Goal: Task Accomplishment & Management: Use online tool/utility

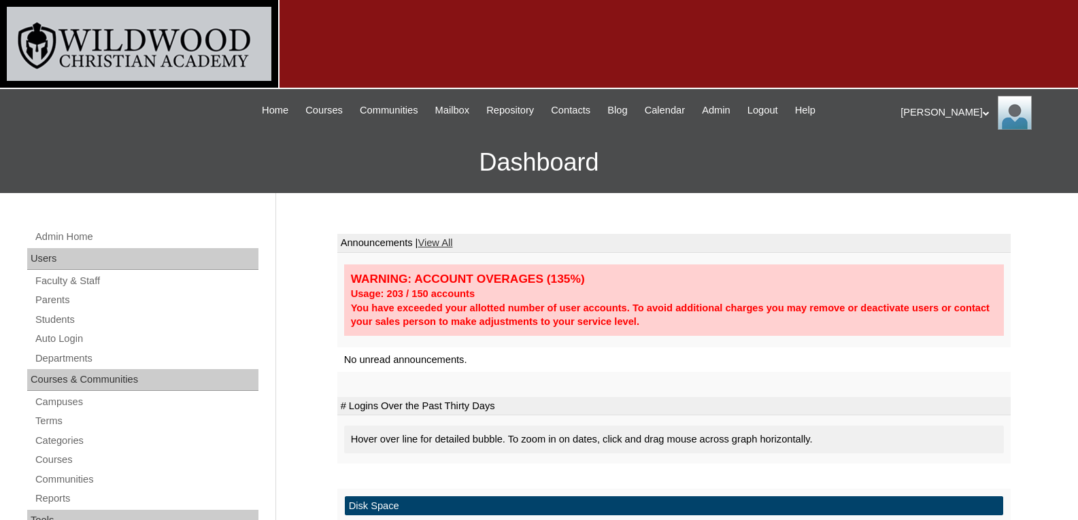
click at [69, 335] on link "Auto Login" at bounding box center [146, 339] width 224 height 17
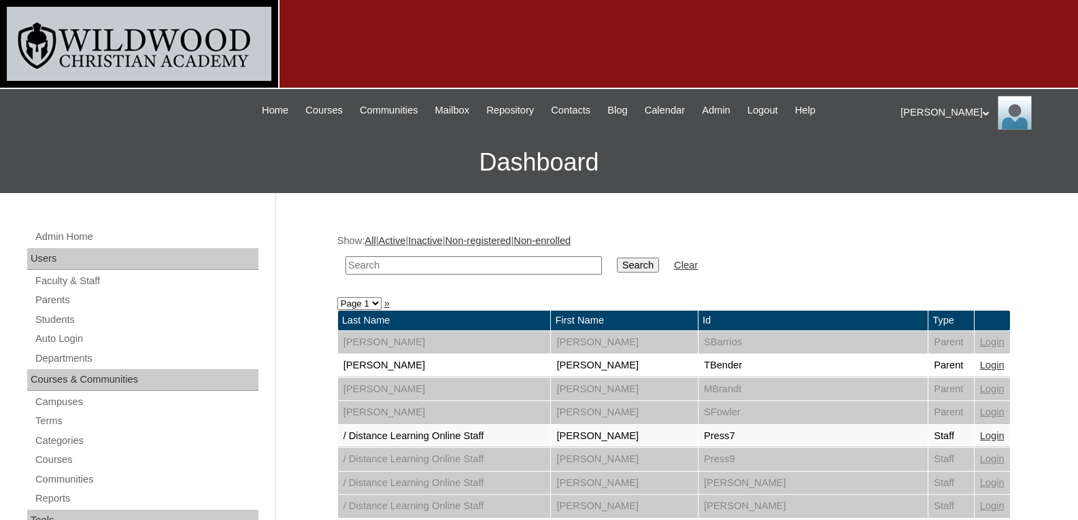
click at [365, 265] on input "text" at bounding box center [473, 265] width 256 height 18
type input "dick"
click at [617, 258] on input "Search" at bounding box center [638, 265] width 42 height 15
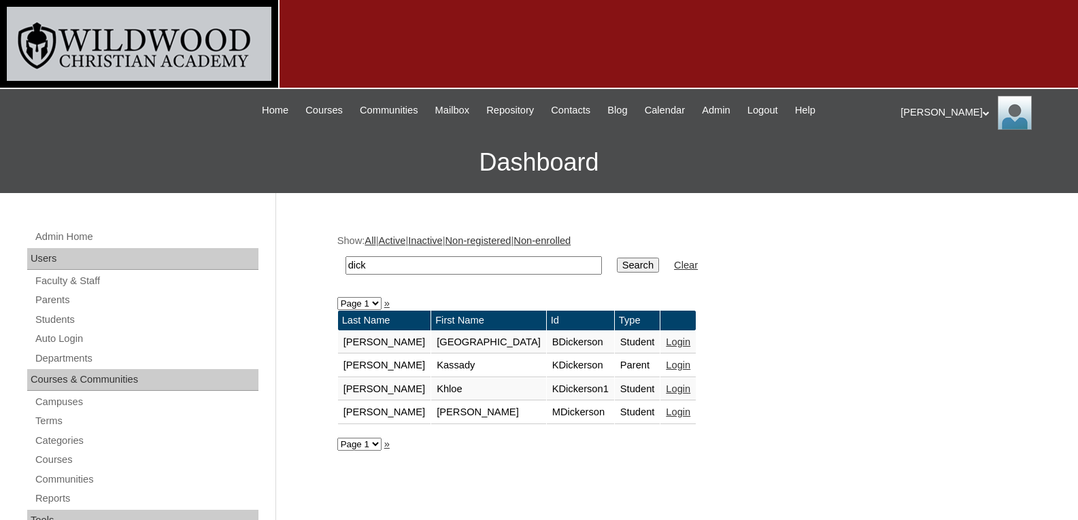
click at [666, 364] on link "Login" at bounding box center [678, 365] width 24 height 11
